Goal: Check status: Check status

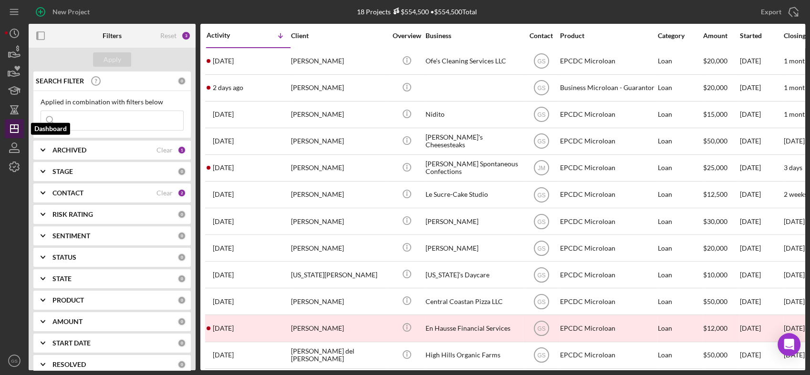
click at [20, 127] on icon "Icon/Dashboard" at bounding box center [14, 129] width 24 height 24
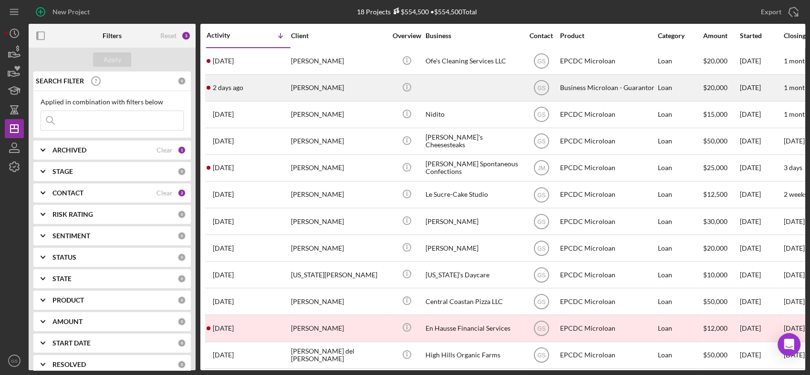
click at [322, 90] on div "[PERSON_NAME]" at bounding box center [338, 87] width 95 height 25
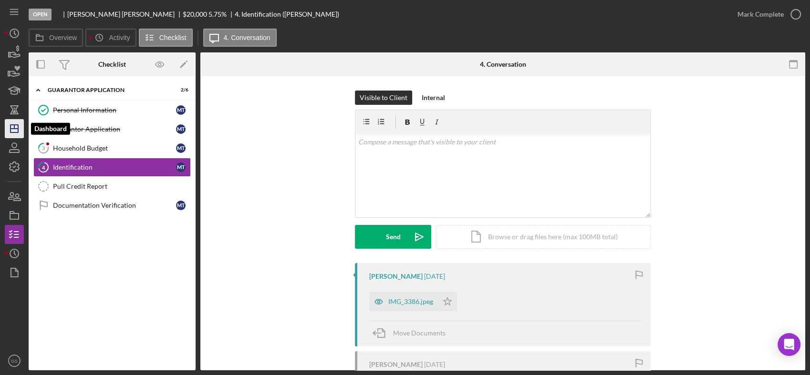
click at [17, 134] on icon "Icon/Dashboard" at bounding box center [14, 129] width 24 height 24
